Goal: Use online tool/utility

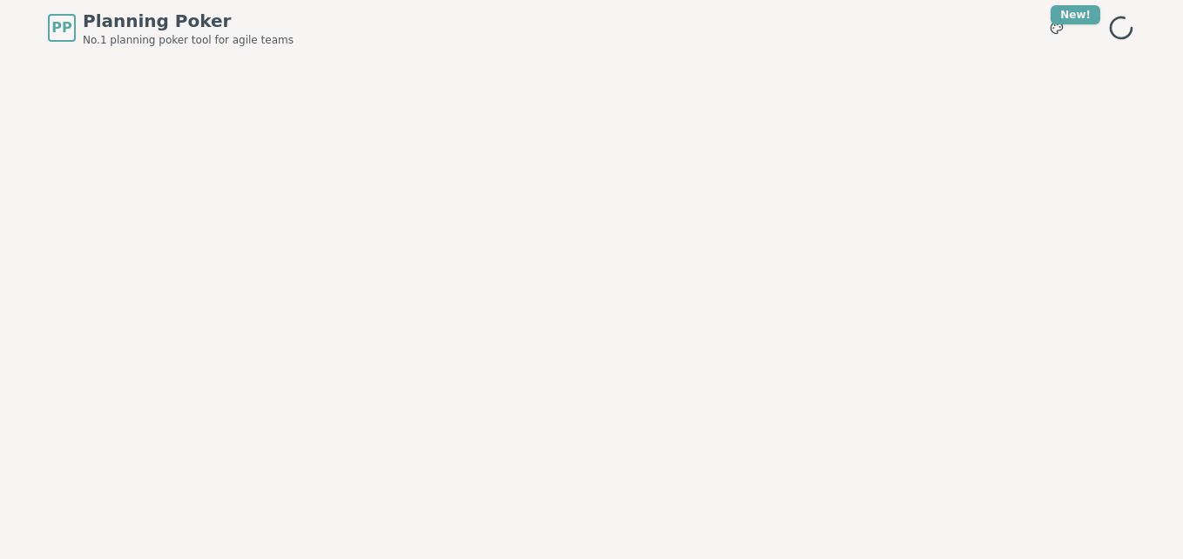
click at [495, 255] on div at bounding box center [591, 292] width 1132 height 472
